Goal: Information Seeking & Learning: Learn about a topic

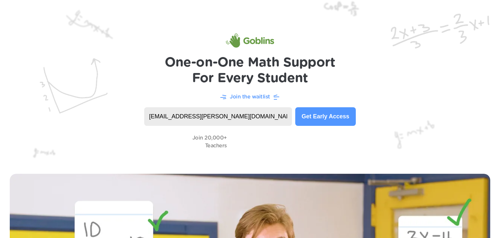
type input "[EMAIL_ADDRESS][PERSON_NAME][DOMAIN_NAME]"
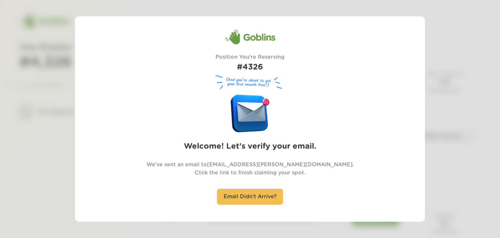
scroll to position [36, 0]
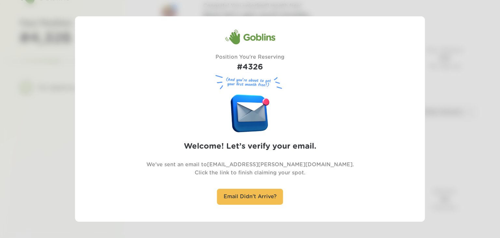
click at [77, 98] on div "Goblins Position You're Reserving #4326 (And you’re about to get your first mon…" at bounding box center [250, 118] width 350 height 205
click at [70, 110] on div at bounding box center [250, 119] width 500 height 238
